Goal: Task Accomplishment & Management: Manage account settings

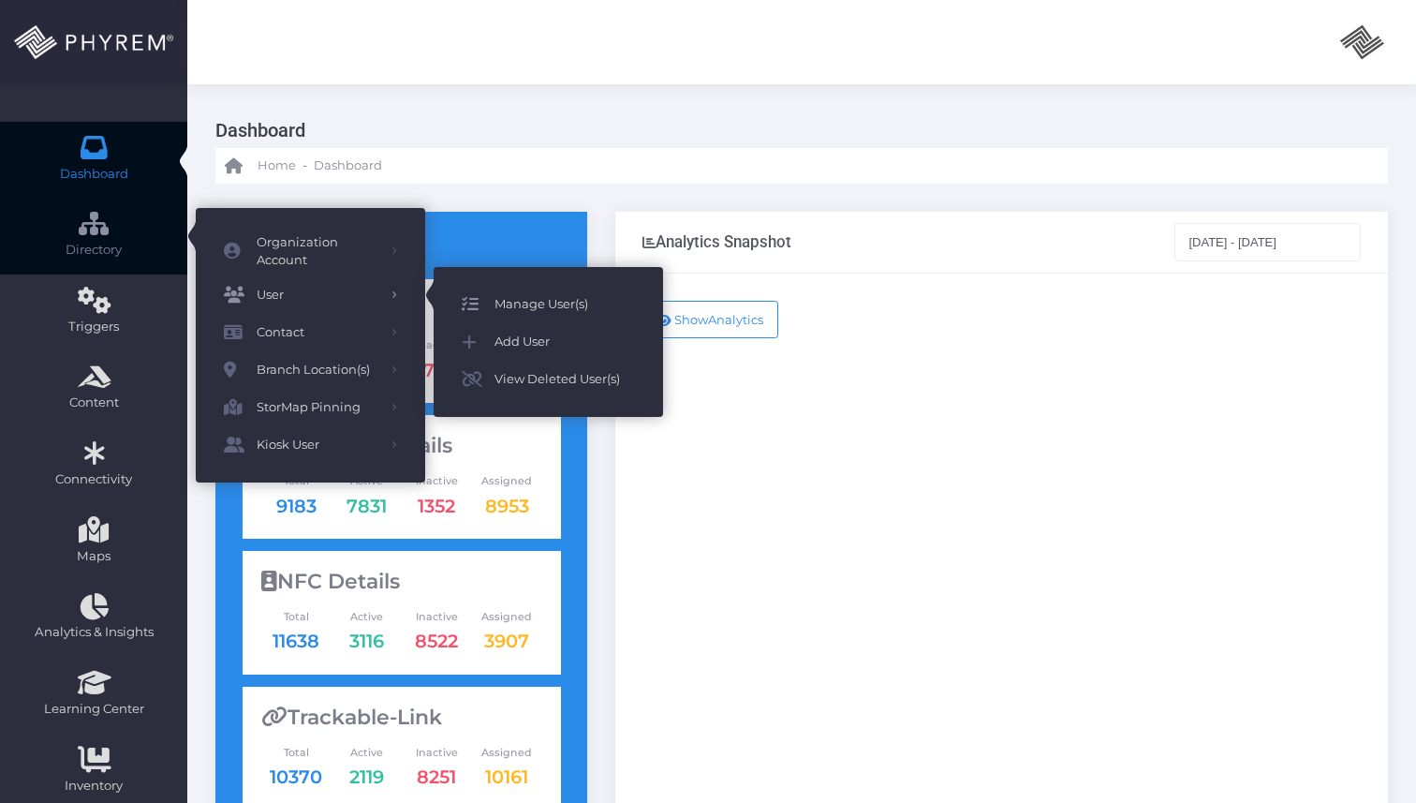
click at [526, 305] on span "Manage User(s)" at bounding box center [565, 304] width 141 height 24
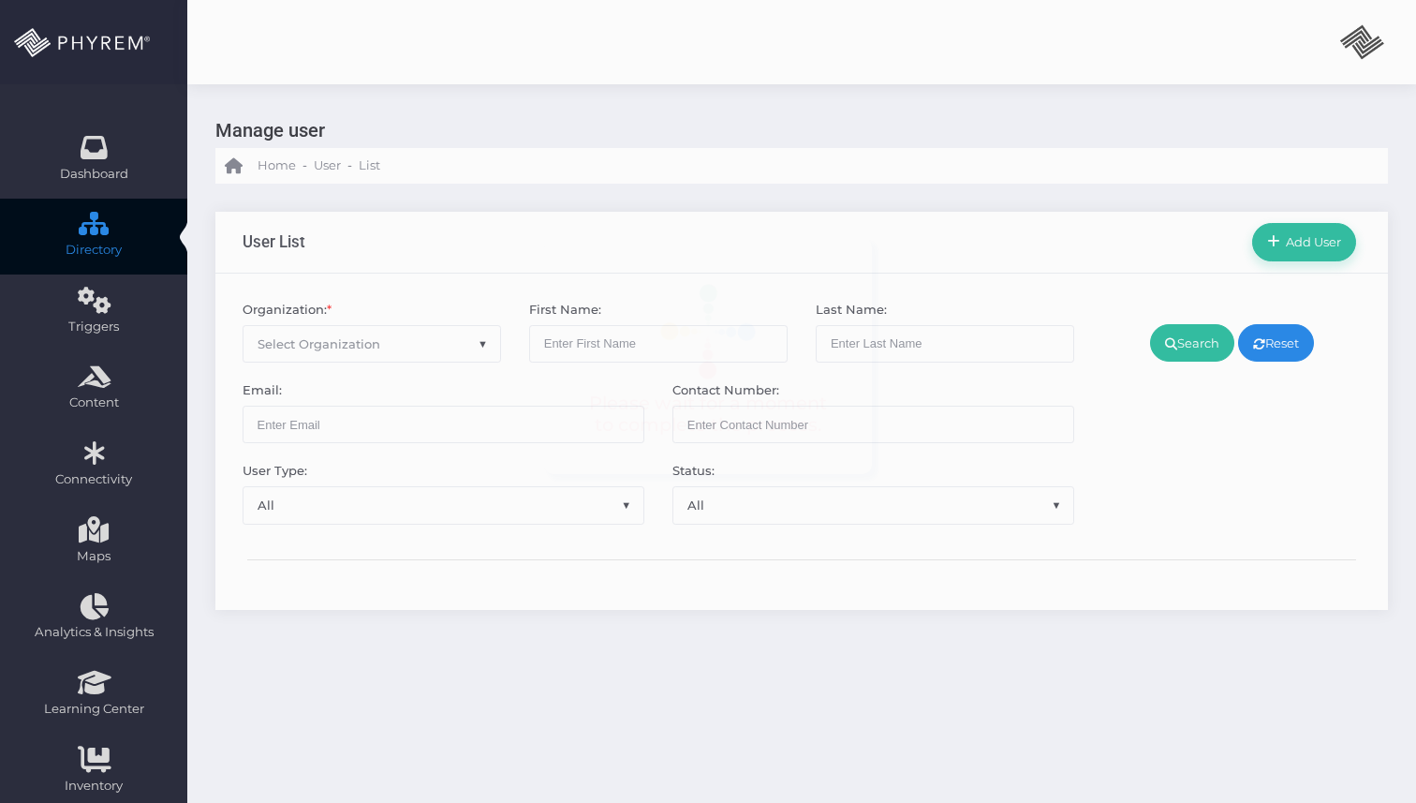
click at [358, 348] on span "Select Organization" at bounding box center [319, 343] width 123 height 15
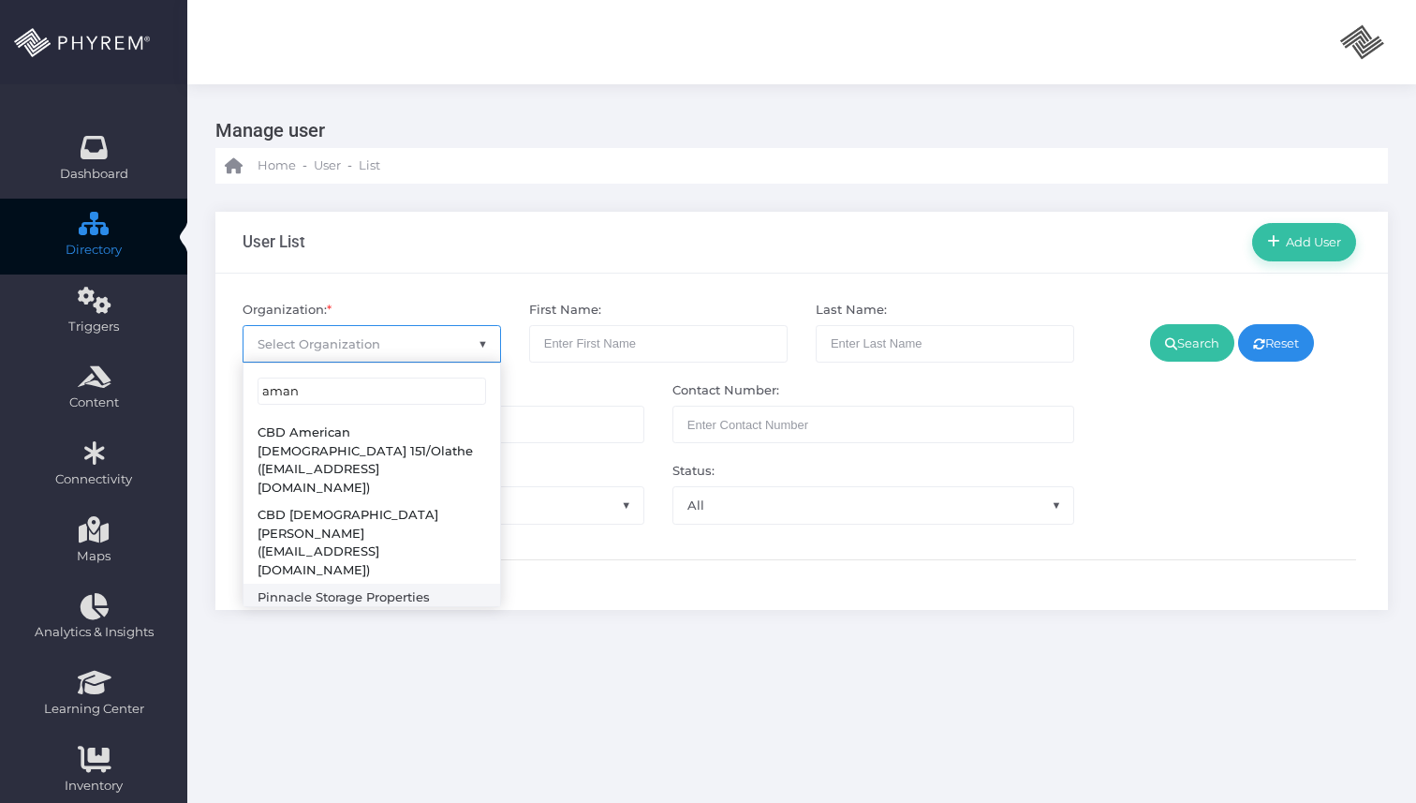
type input "aman"
select select "4799"
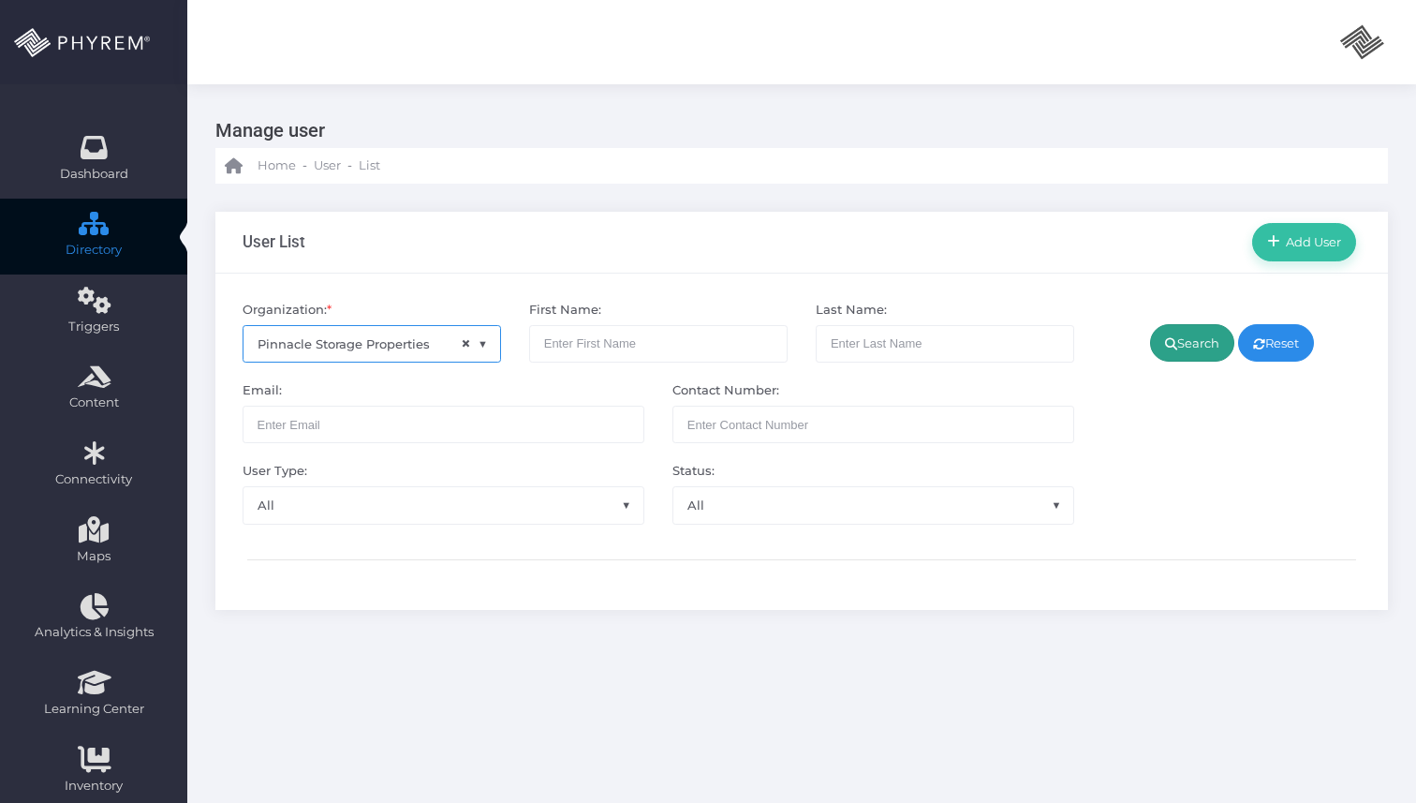
click at [1175, 335] on link "Search" at bounding box center [1192, 342] width 84 height 37
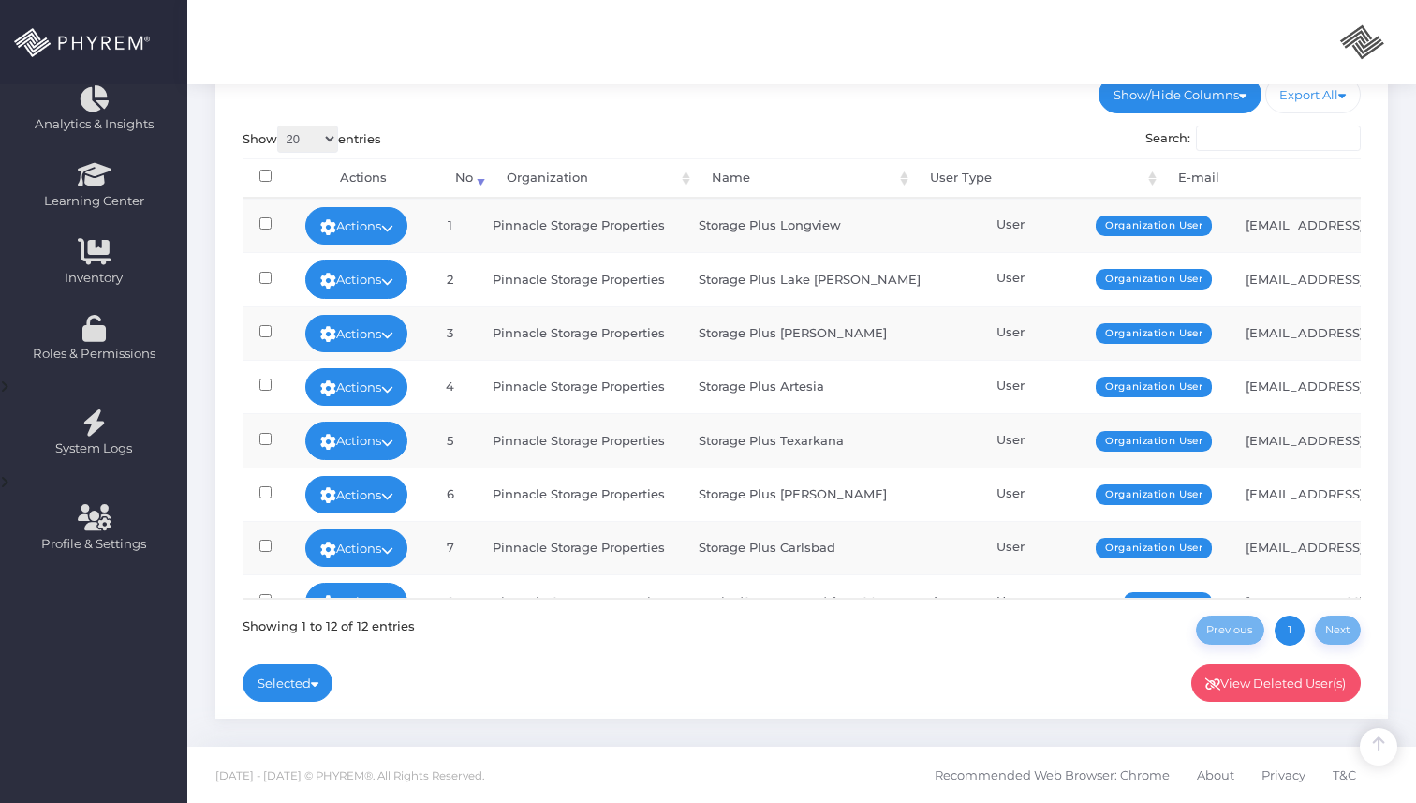
scroll to position [245, 0]
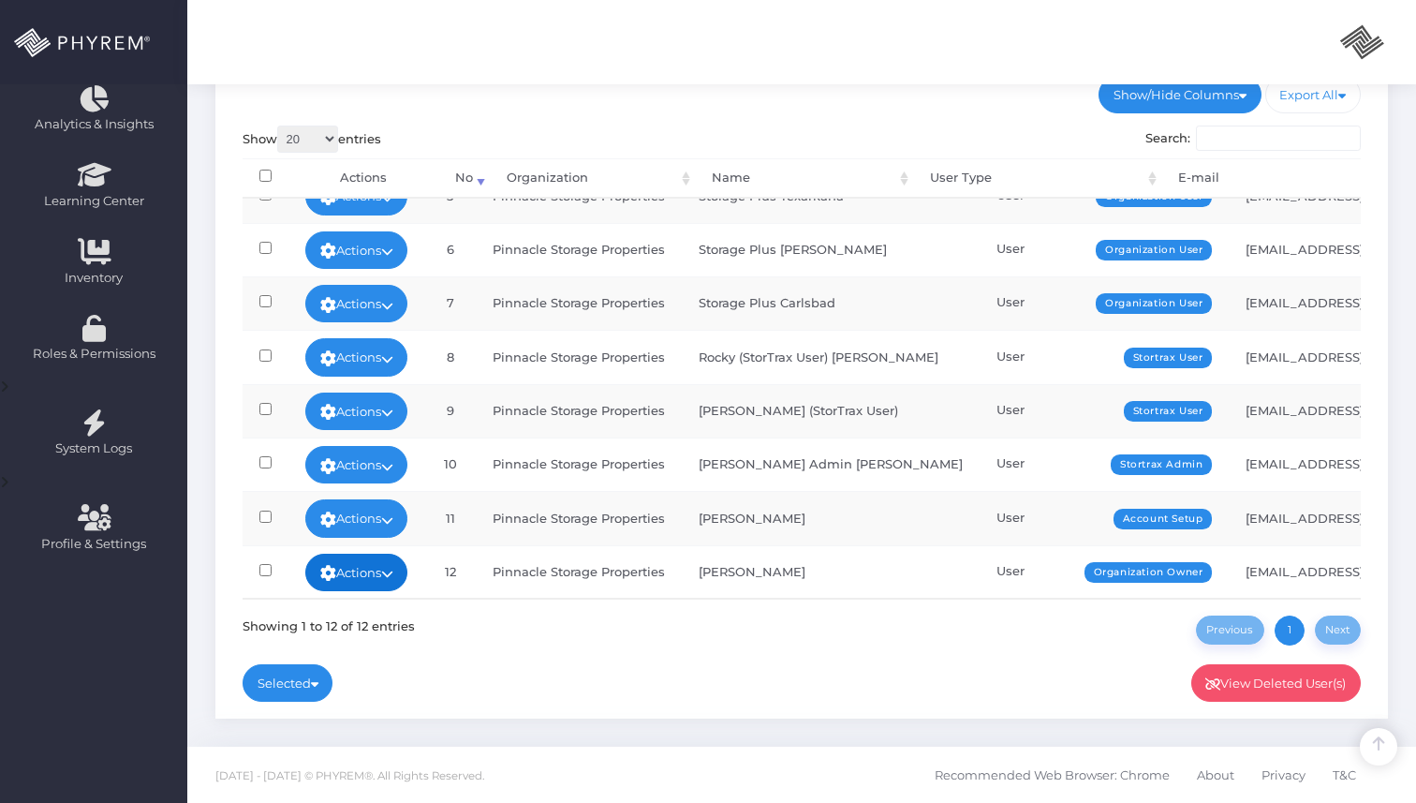
click at [366, 573] on link "Actions" at bounding box center [356, 572] width 103 height 37
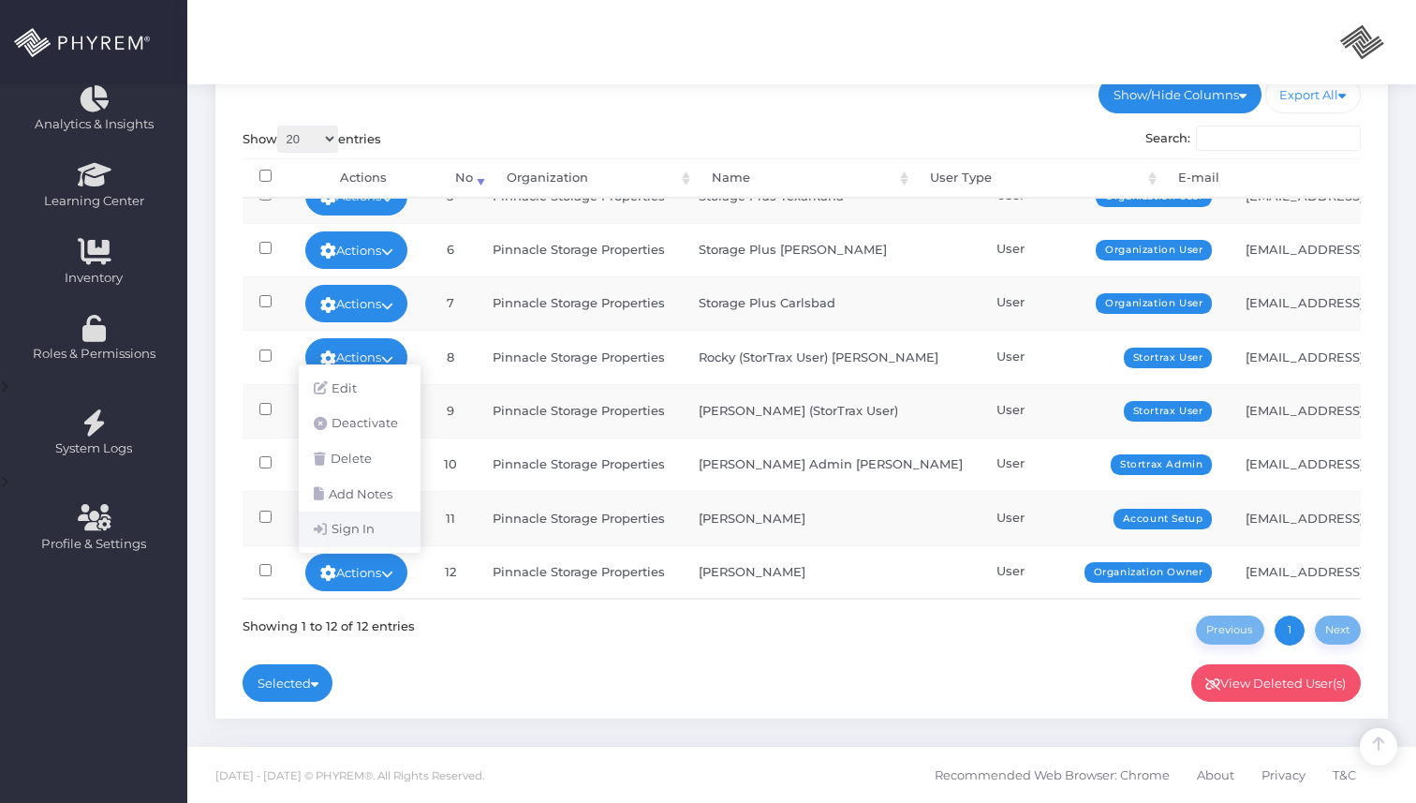
click at [367, 526] on link "Sign In" at bounding box center [360, 529] width 122 height 36
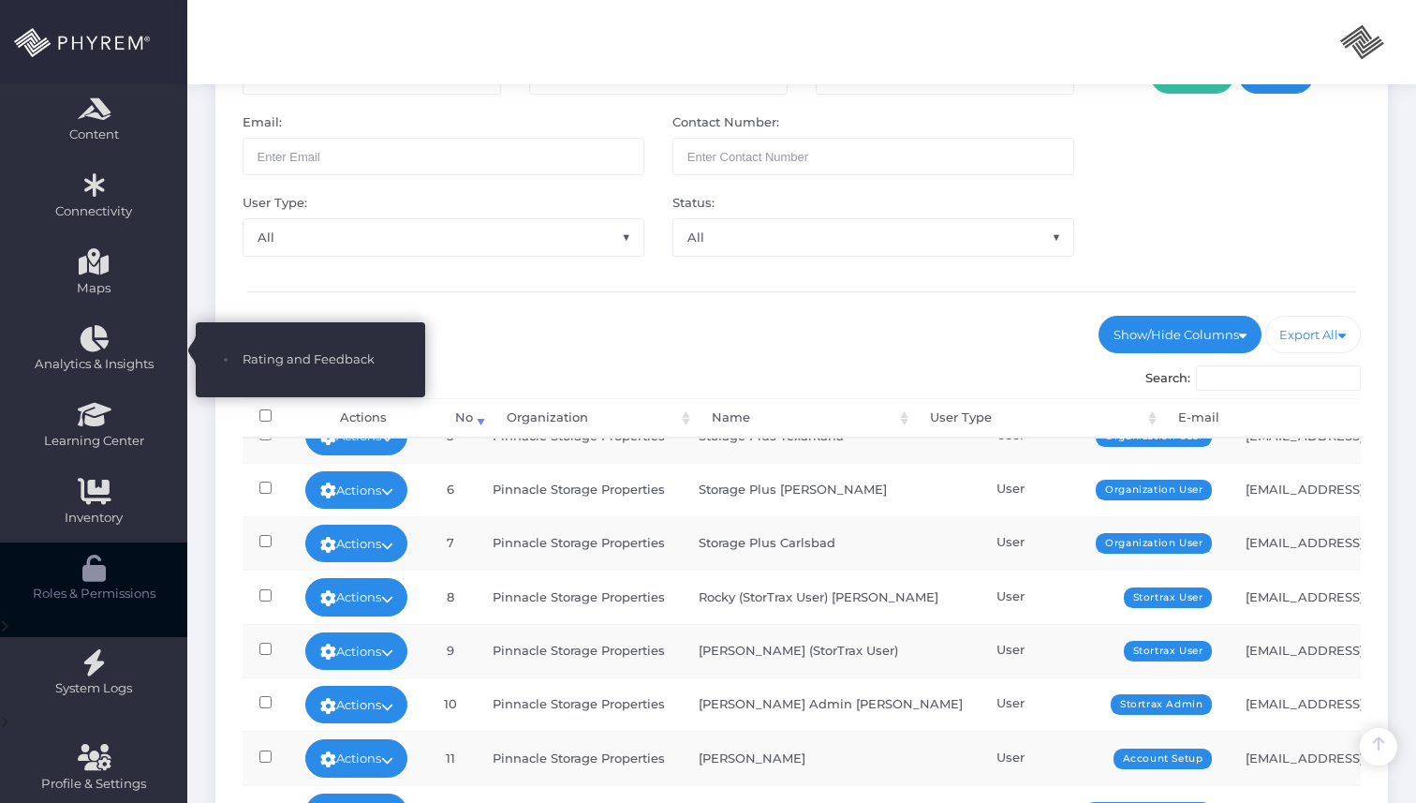
scroll to position [0, 0]
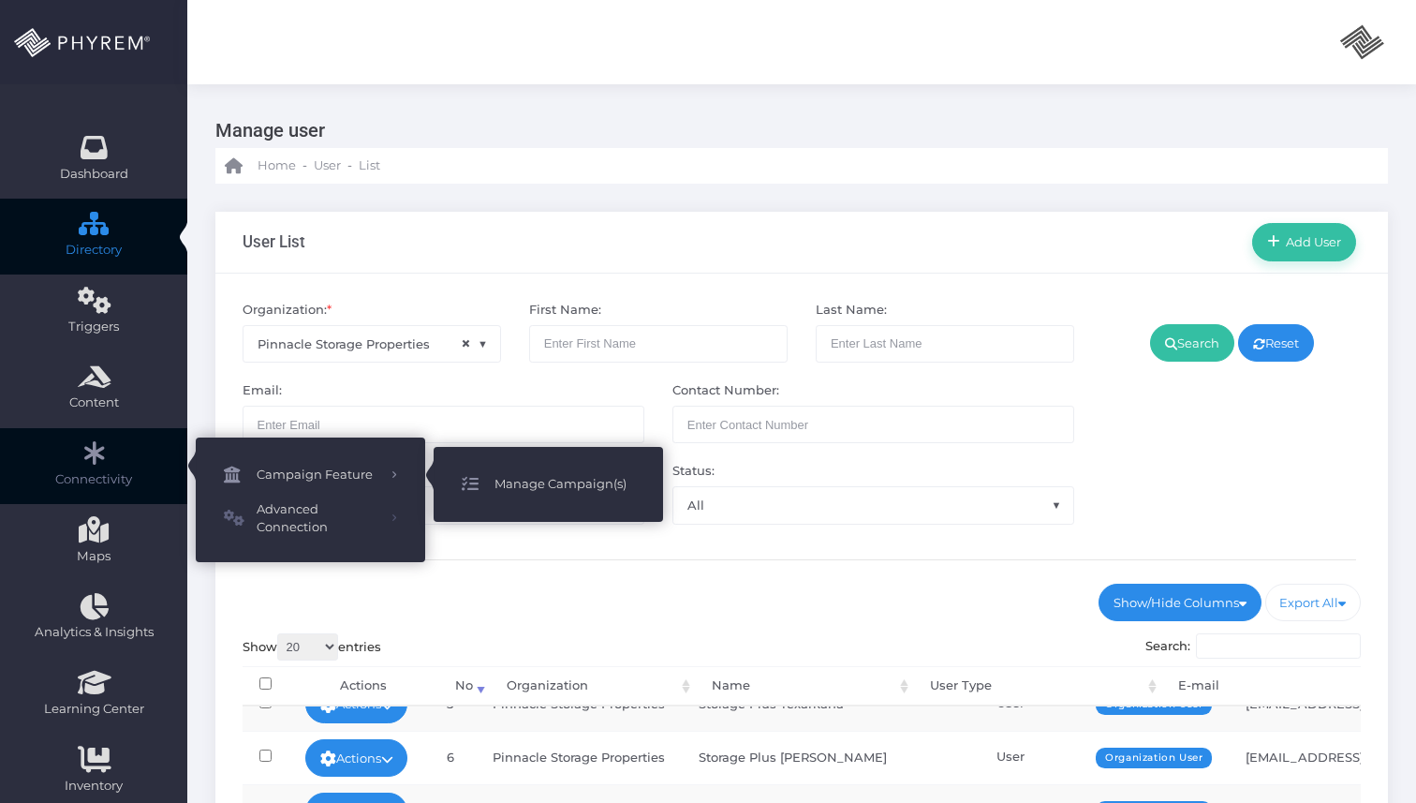
click at [565, 491] on span "Manage Campaign(s)" at bounding box center [565, 484] width 141 height 24
